Goal: Register for event/course

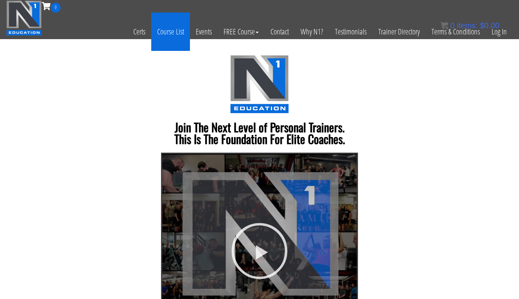
click at [168, 32] on link "Course List" at bounding box center [170, 32] width 39 height 38
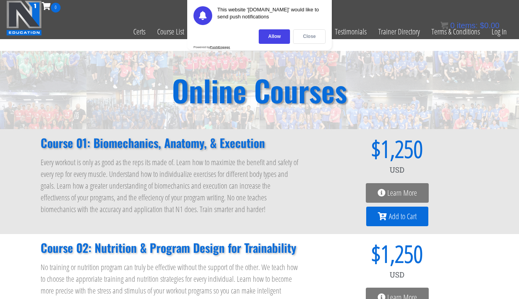
click at [312, 39] on div "Close" at bounding box center [309, 36] width 32 height 14
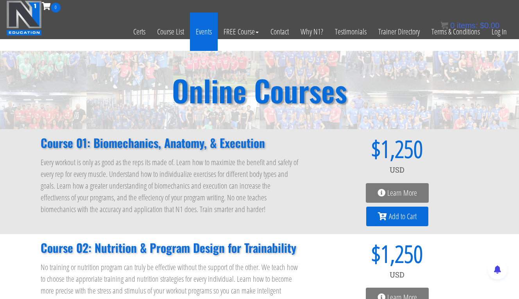
click at [203, 36] on link "Events" at bounding box center [204, 32] width 28 height 38
